Goal: Navigation & Orientation: Find specific page/section

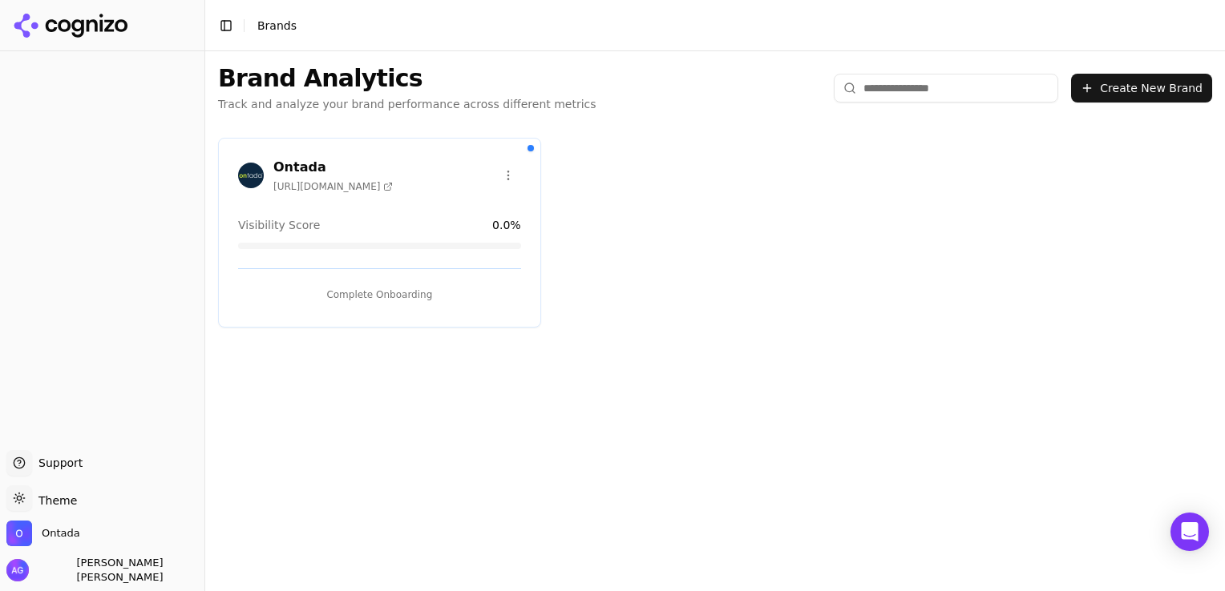
click at [357, 184] on span "[URL][DOMAIN_NAME]" at bounding box center [332, 186] width 119 height 13
click at [83, 24] on icon at bounding box center [77, 28] width 12 height 18
click at [224, 25] on button "Toggle Sidebar" at bounding box center [226, 25] width 22 height 22
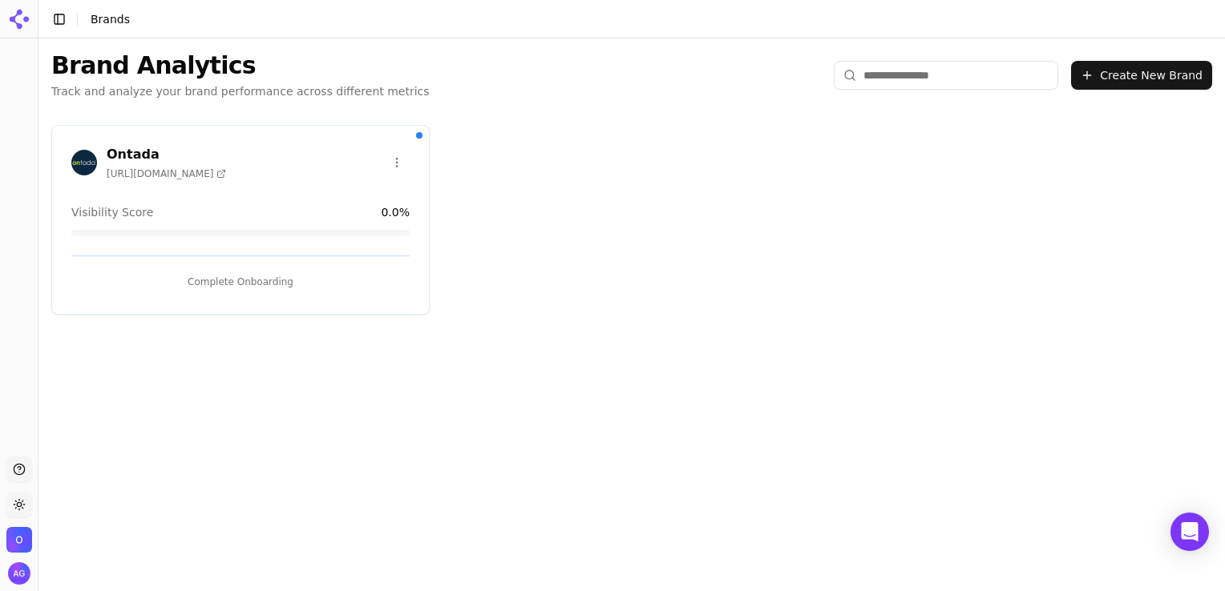
click at [55, 26] on button "Toggle Sidebar" at bounding box center [59, 19] width 22 height 22
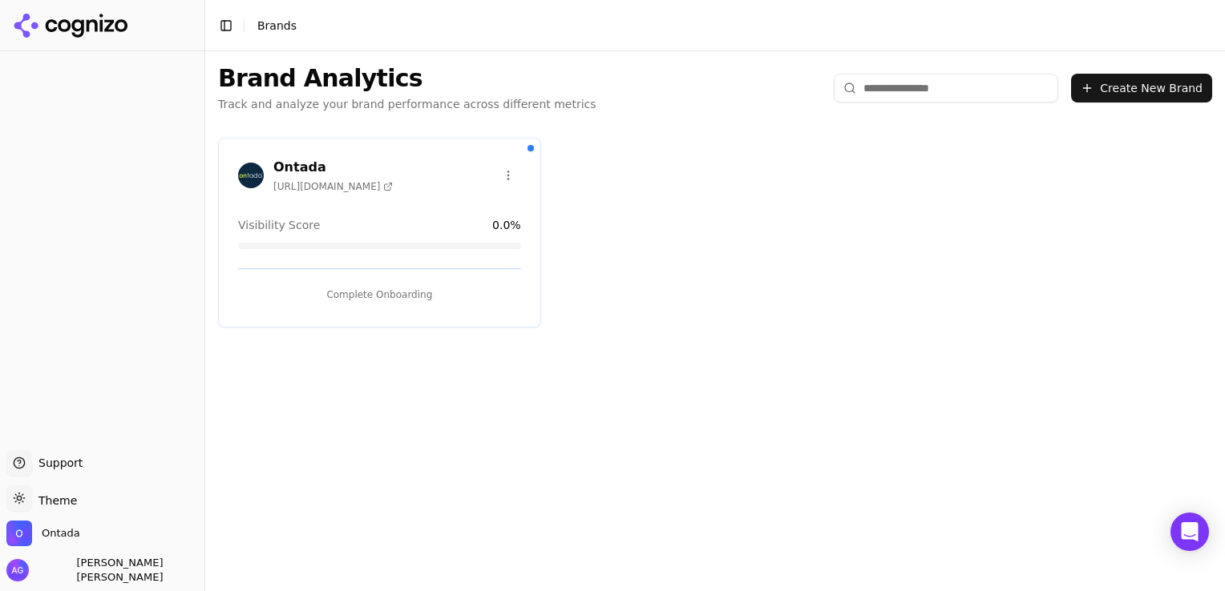
click at [391, 301] on button "Complete Onboarding" at bounding box center [379, 295] width 283 height 26
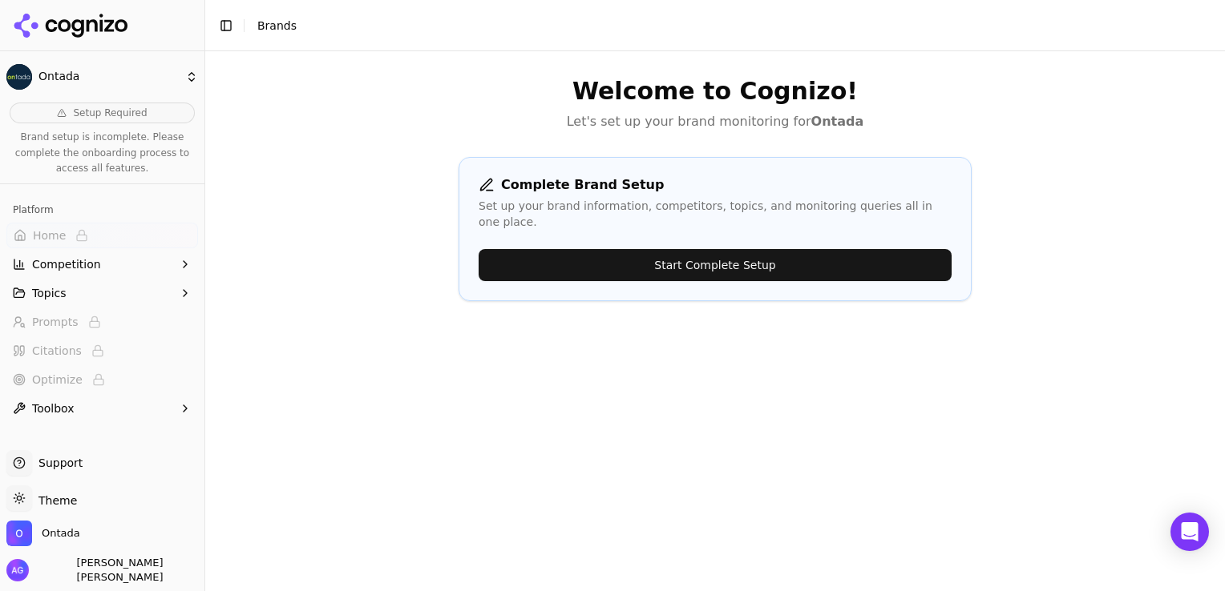
click at [180, 259] on icon "button" at bounding box center [185, 264] width 13 height 13
click at [179, 370] on icon "button" at bounding box center [185, 370] width 13 height 13
click at [158, 257] on button "Competition" at bounding box center [102, 265] width 192 height 26
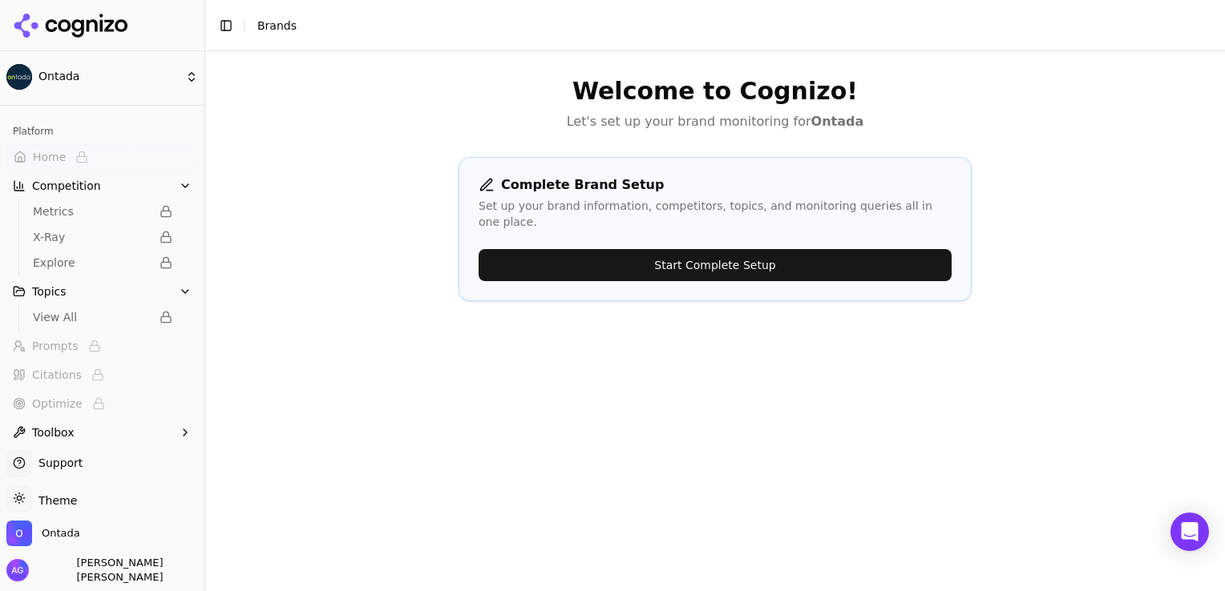
click at [160, 429] on button "Toolbox" at bounding box center [102, 433] width 192 height 26
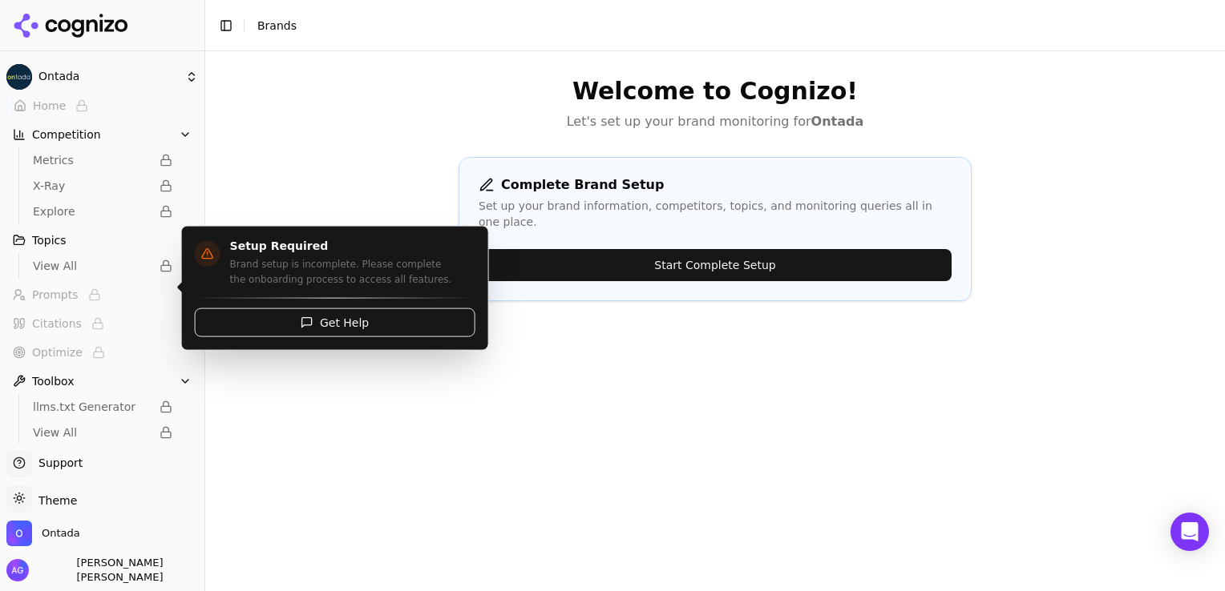
scroll to position [0, 0]
